Goal: Information Seeking & Learning: Learn about a topic

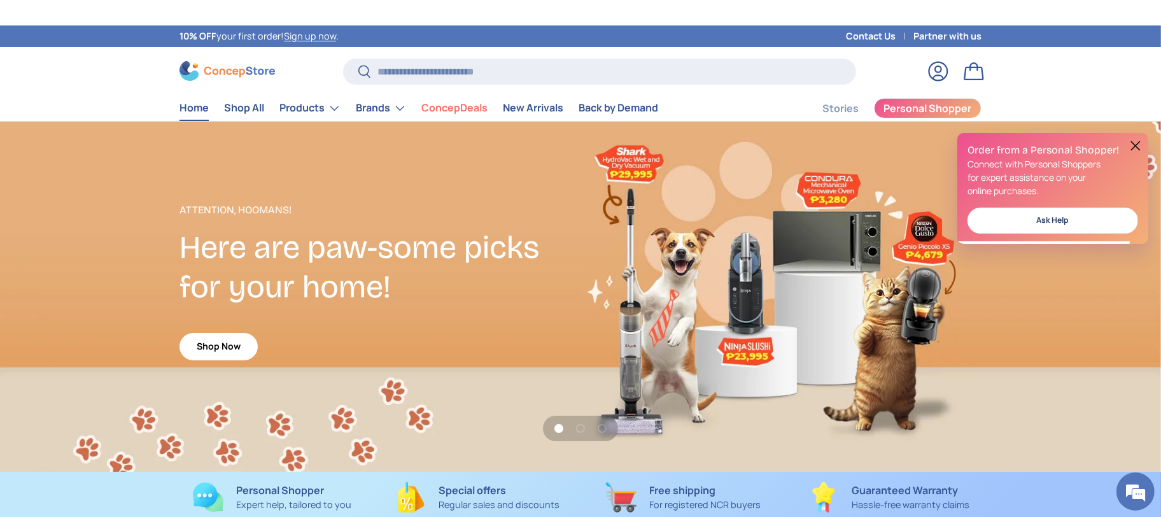
click at [620, 88] on div "Search Search Reset" at bounding box center [599, 77] width 513 height 36
click at [638, 74] on input "Search" at bounding box center [599, 72] width 513 height 26
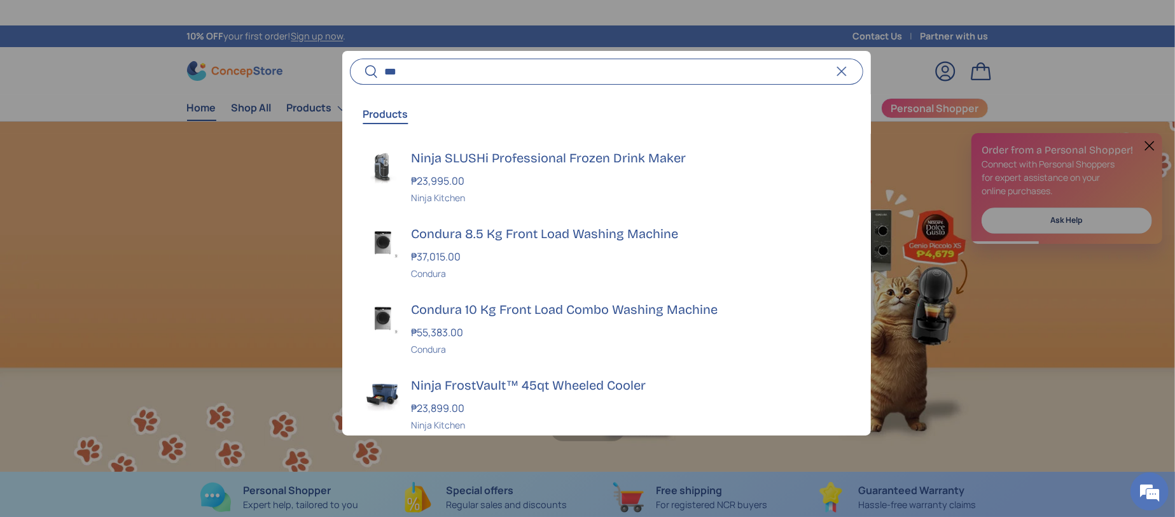
scroll to position [0, 1175]
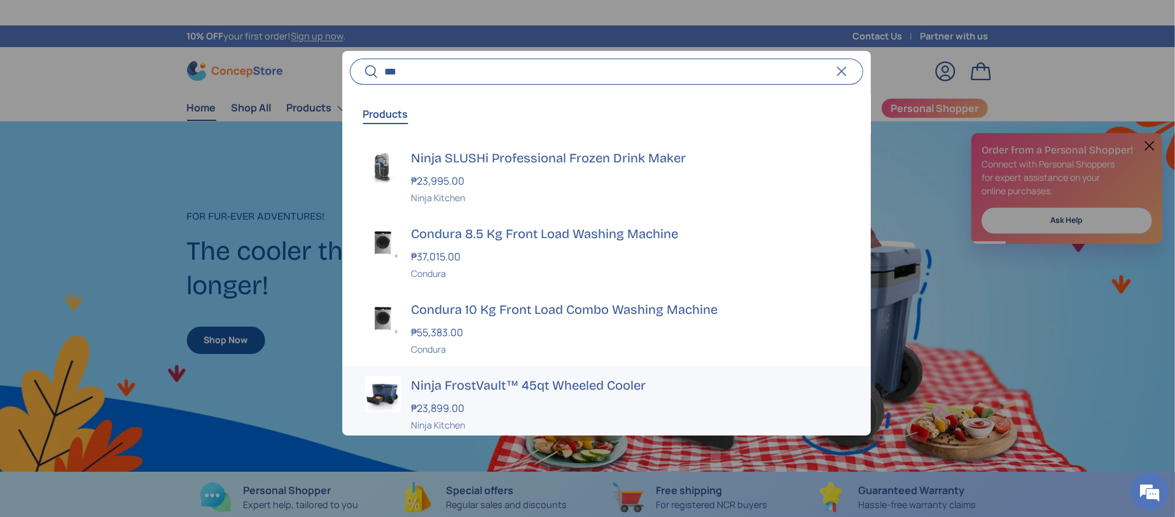
type input "***"
click at [484, 401] on div "₱23,899.00" at bounding box center [629, 407] width 437 height 15
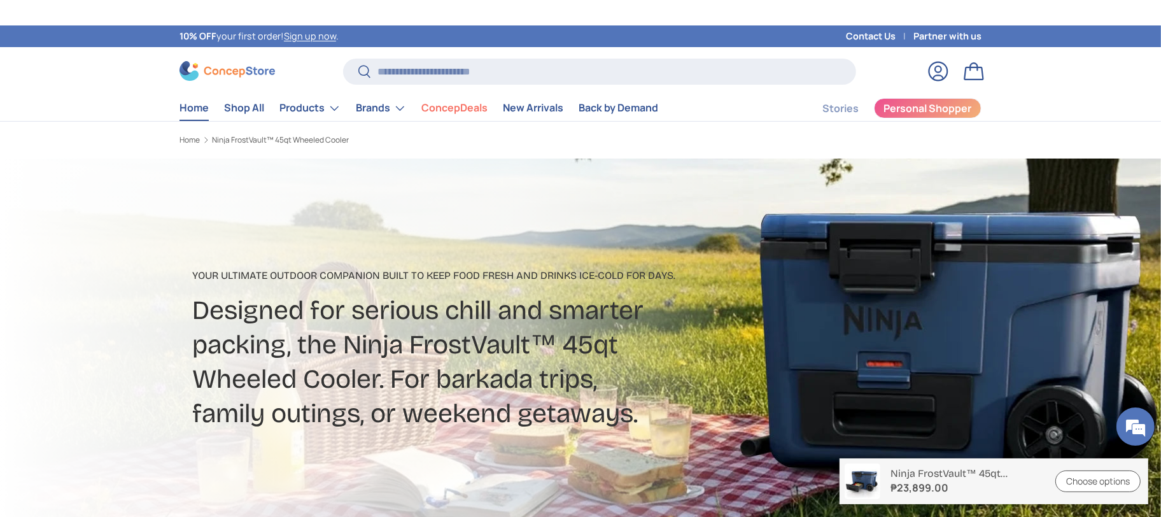
drag, startPoint x: 237, startPoint y: 81, endPoint x: 194, endPoint y: 109, distance: 51.2
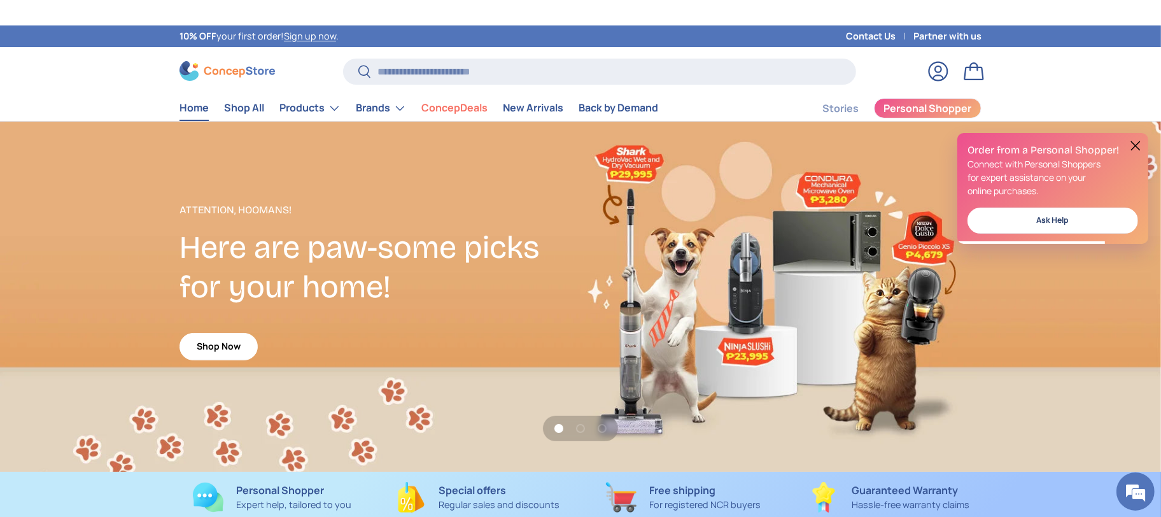
click at [1130, 143] on button at bounding box center [1135, 145] width 15 height 15
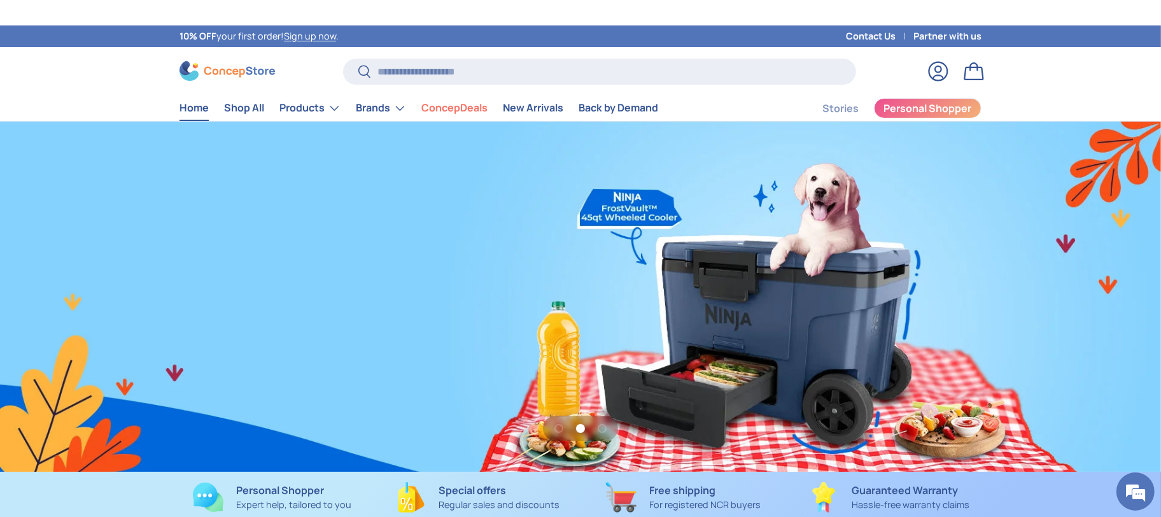
scroll to position [0, 2321]
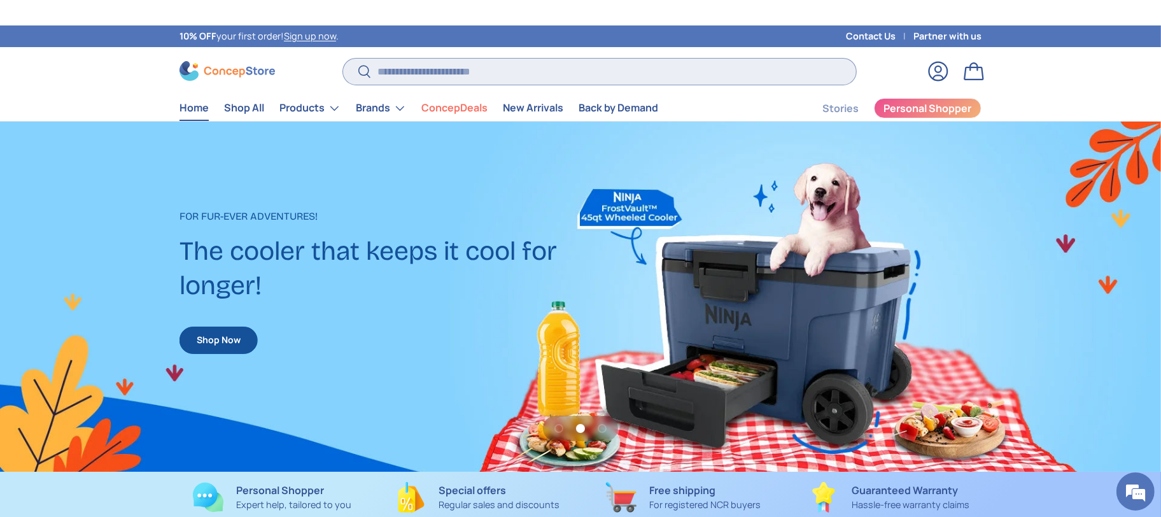
click at [517, 74] on input "Search" at bounding box center [599, 72] width 513 height 26
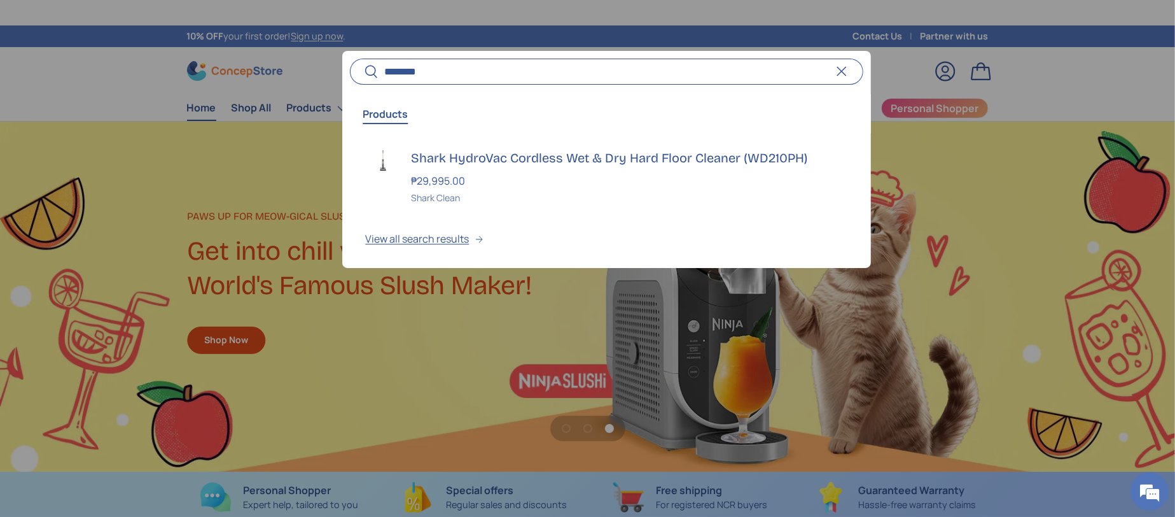
drag, startPoint x: 455, startPoint y: 66, endPoint x: 309, endPoint y: 74, distance: 146.6
click at [350, 74] on predictive-search "Search ******** Search Reset Products Shark HydroVac Cordless Wet & Dry Hard Fl…" at bounding box center [606, 72] width 513 height 26
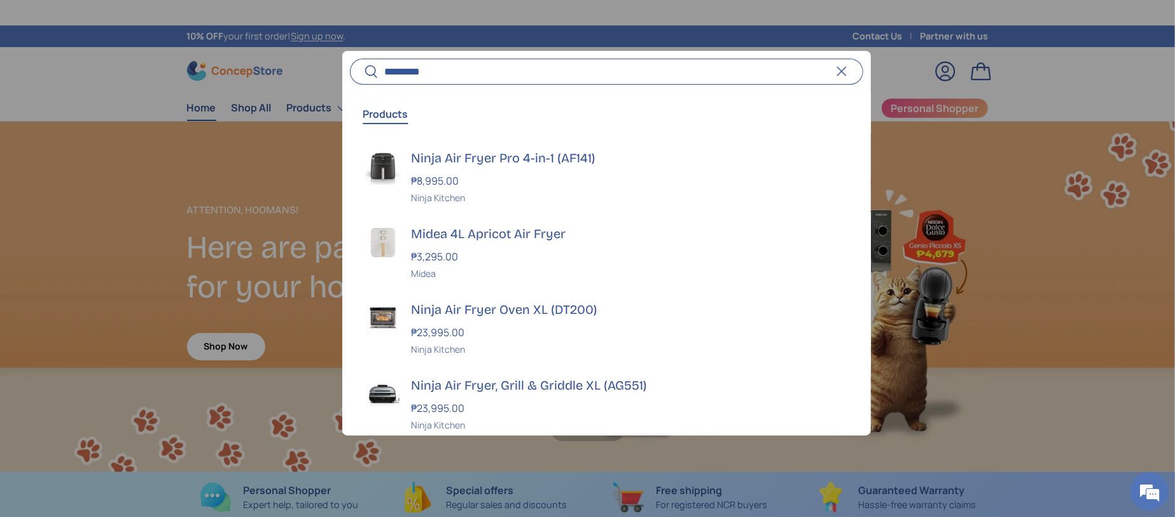
drag, startPoint x: 492, startPoint y: 74, endPoint x: 341, endPoint y: 85, distance: 151.2
click at [350, 85] on form "Search ********* Search Reset Products Ninja Air Fryer Pro 4-in-1 (AF141) ₱8,99…" at bounding box center [606, 72] width 513 height 26
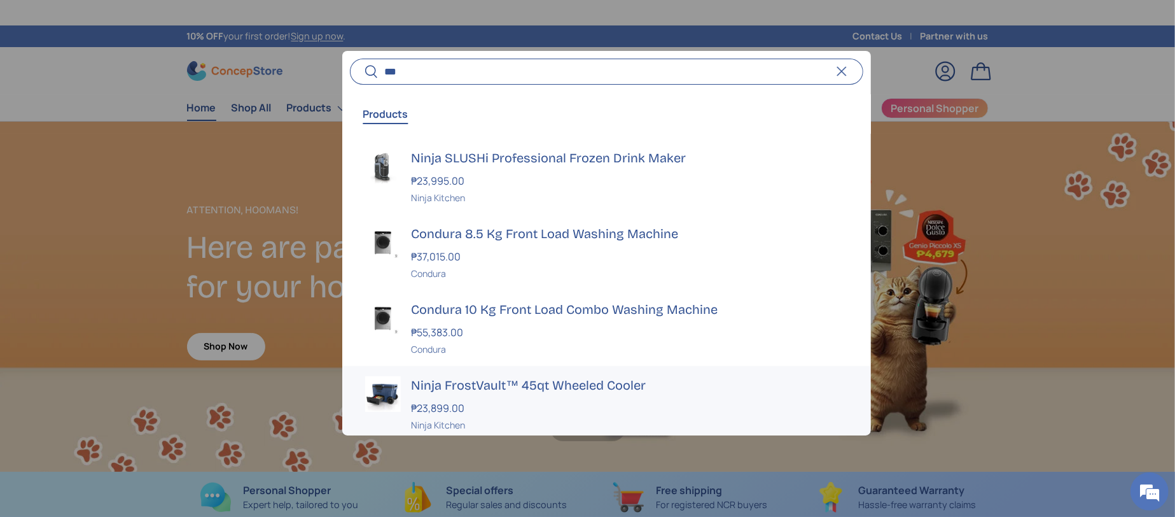
type input "***"
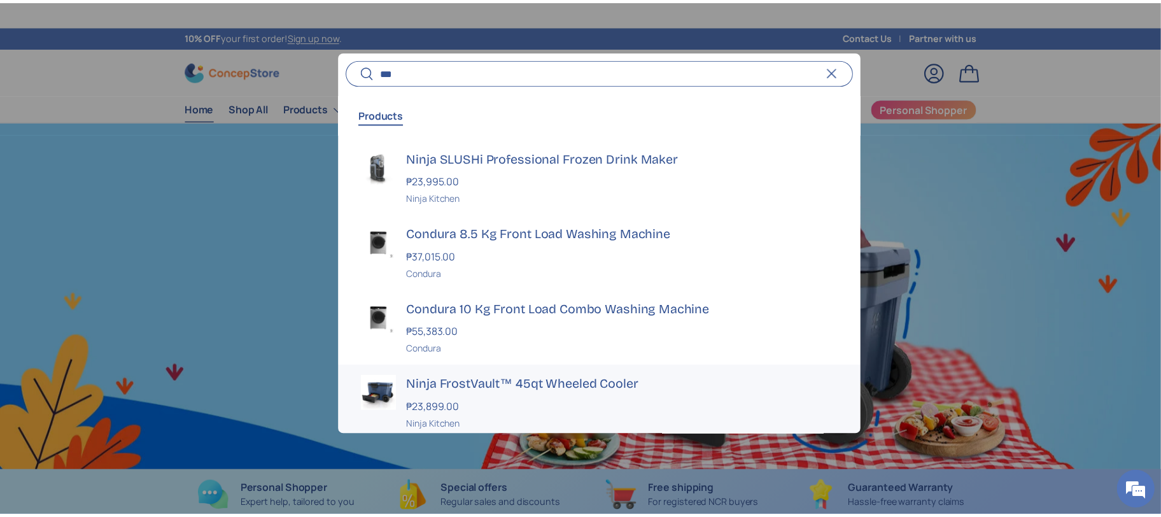
scroll to position [0, 1175]
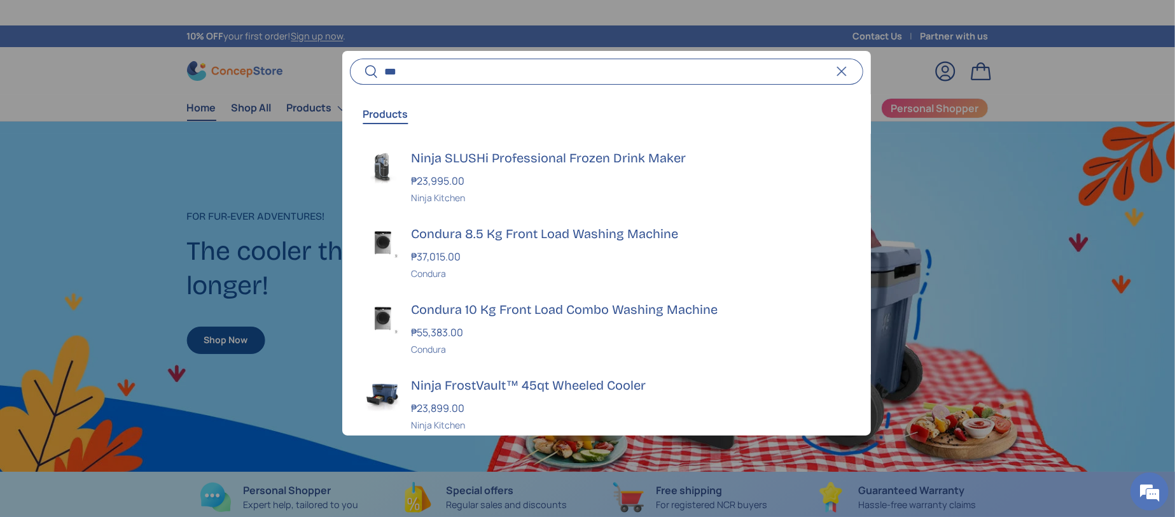
click at [116, 88] on div at bounding box center [587, 258] width 1175 height 517
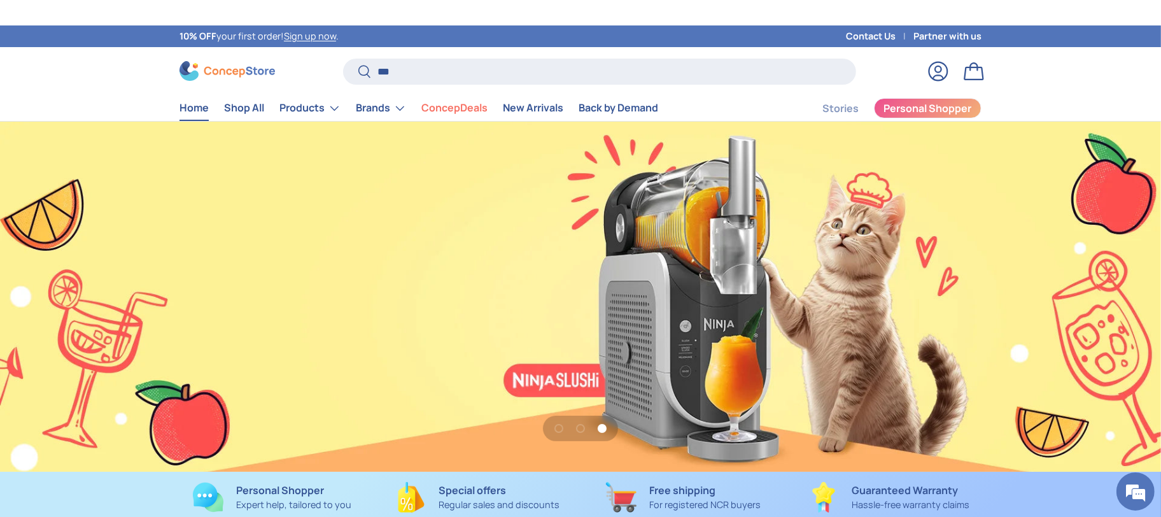
scroll to position [0, 2321]
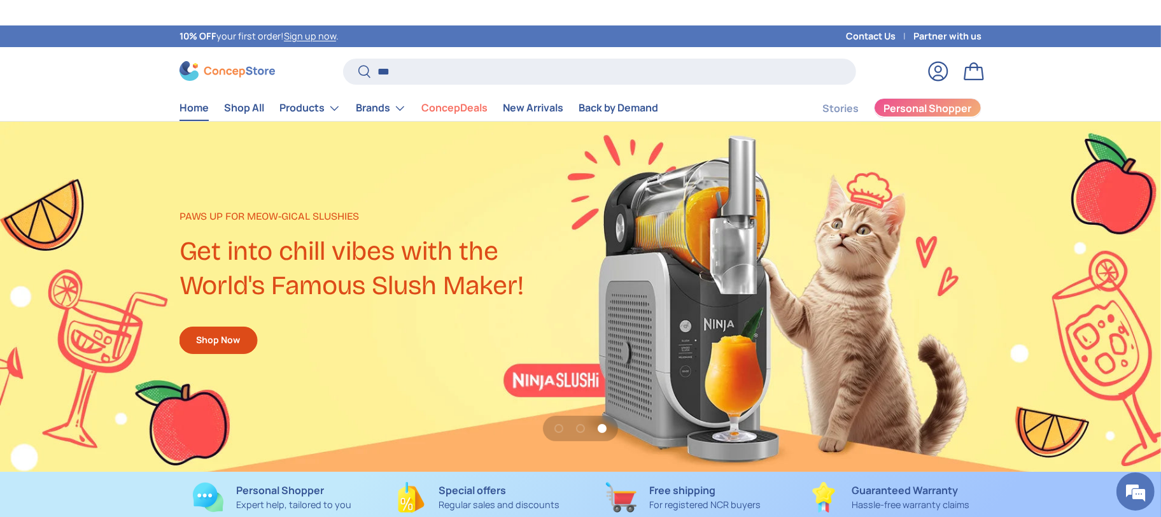
click at [910, 105] on span "Personal Shopper" at bounding box center [928, 108] width 88 height 10
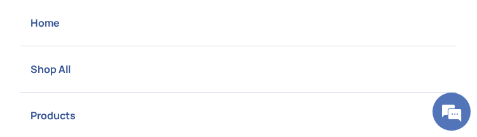
scroll to position [2441, 3783]
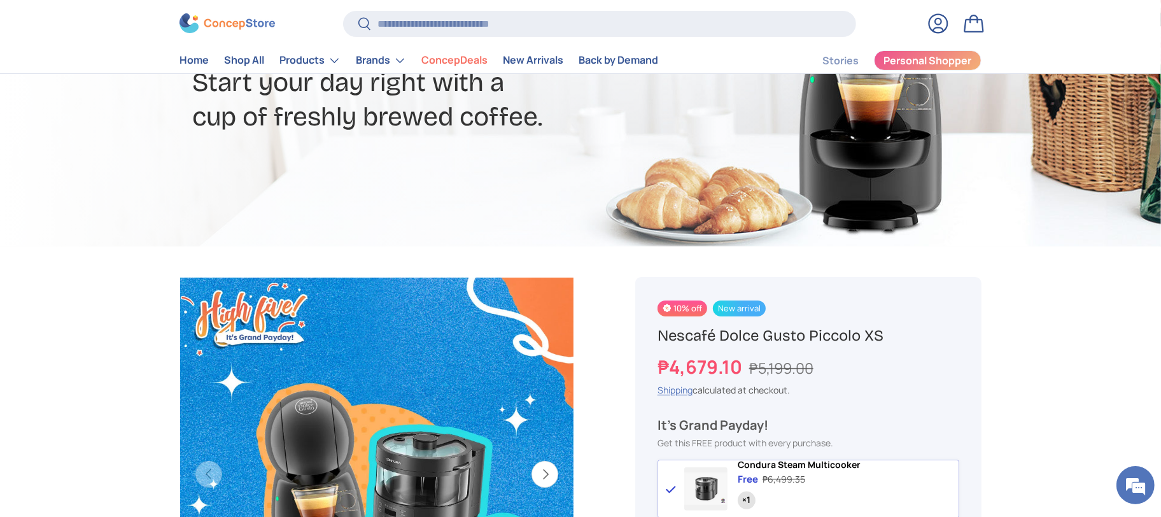
scroll to position [382, 0]
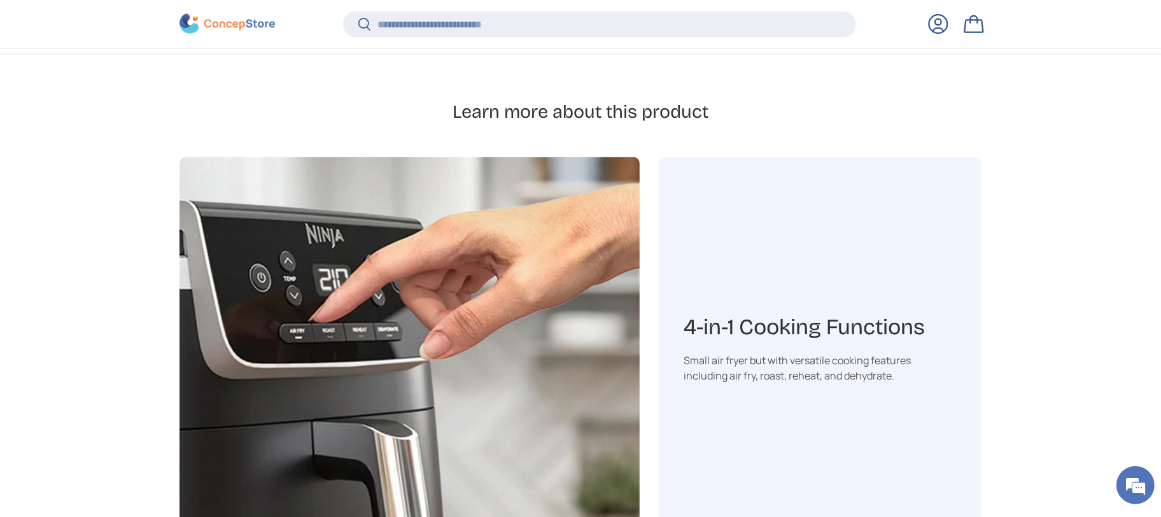
scroll to position [2097, 0]
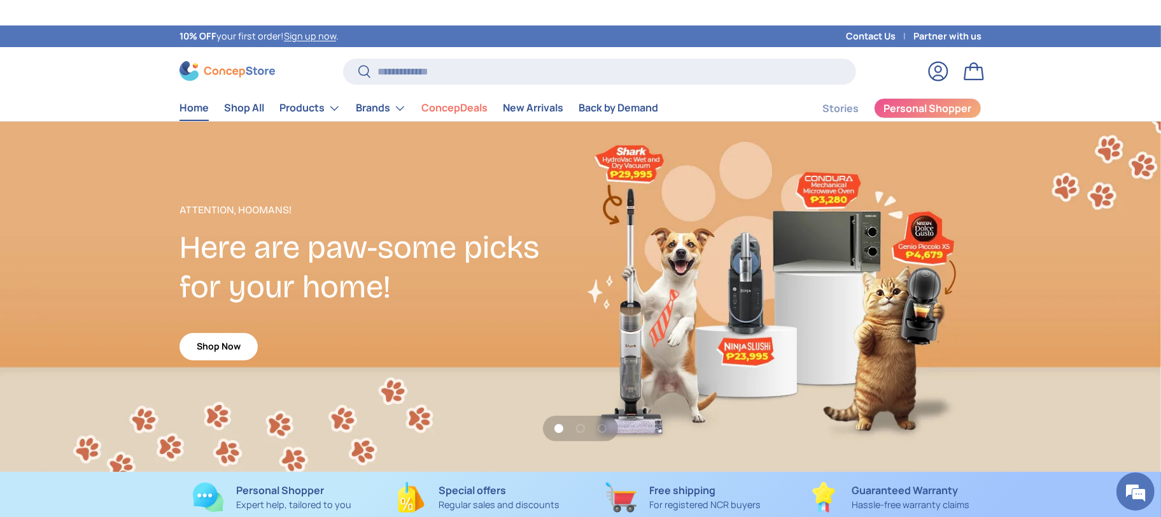
scroll to position [3293, 5203]
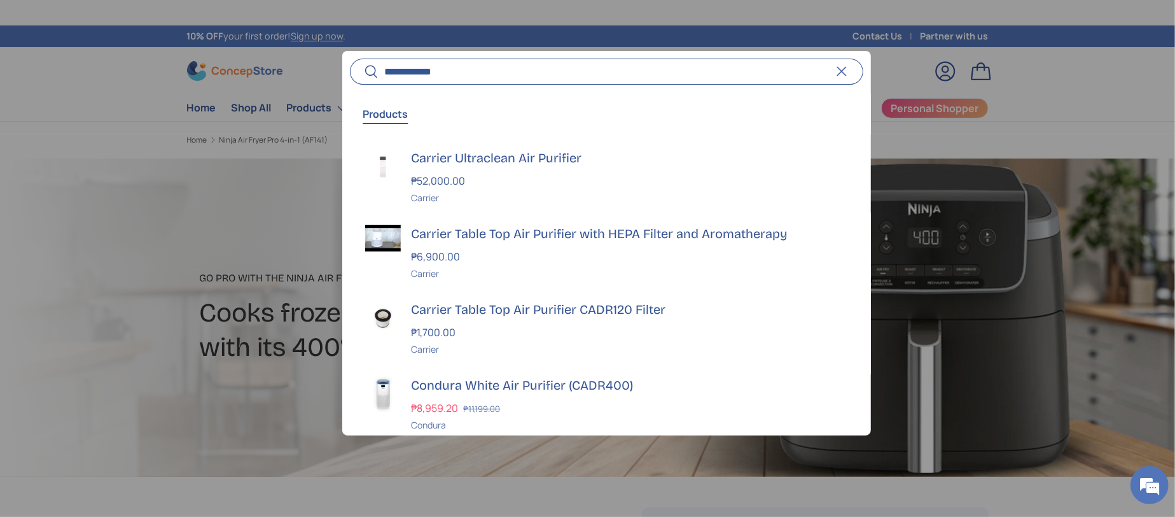
type input "**********"
click at [350, 57] on button "Search" at bounding box center [364, 72] width 29 height 30
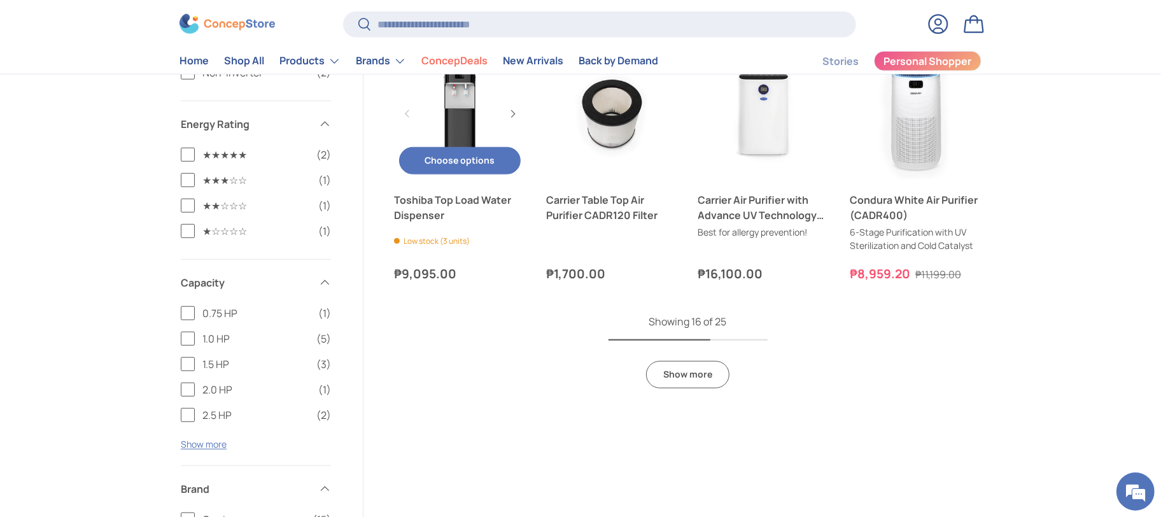
scroll to position [1050, 0]
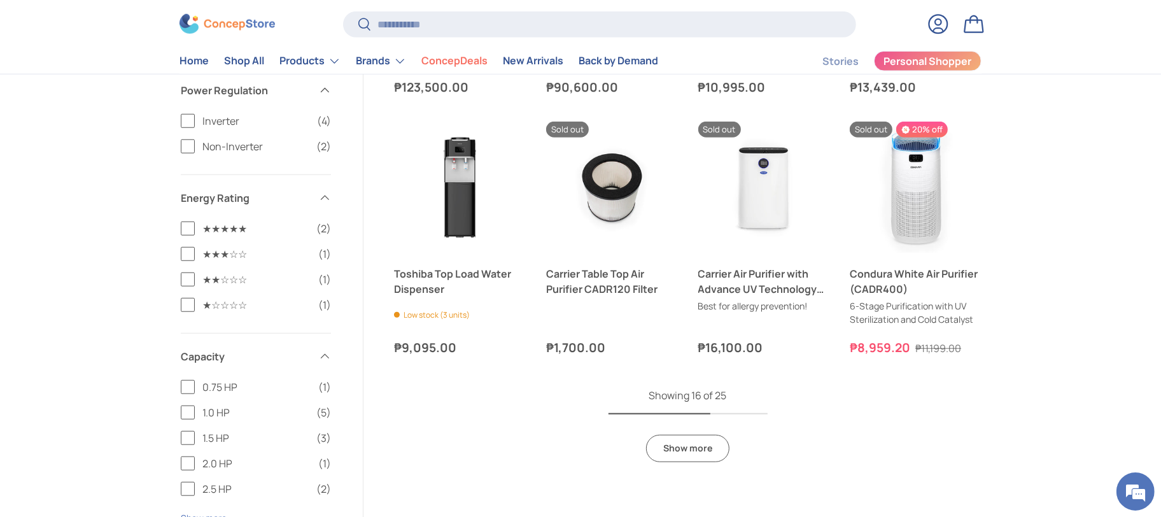
click at [687, 444] on link "Show more" at bounding box center [687, 448] width 83 height 27
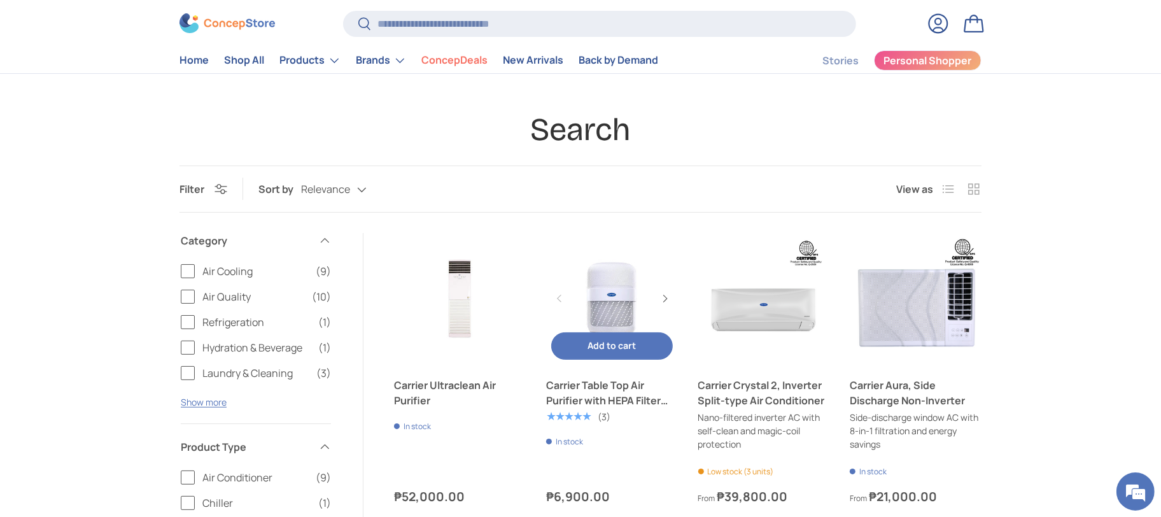
scroll to position [95, 0]
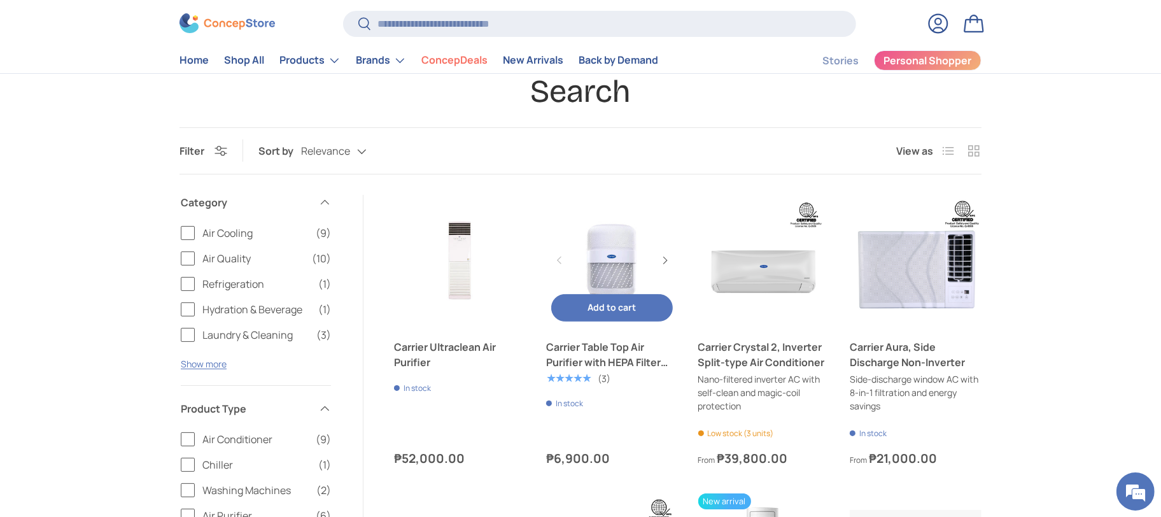
click at [575, 361] on link "Carrier Table Top Air Purifier with HEPA Filter and Aromatherapy" at bounding box center [612, 354] width 132 height 31
